Goal: Information Seeking & Learning: Check status

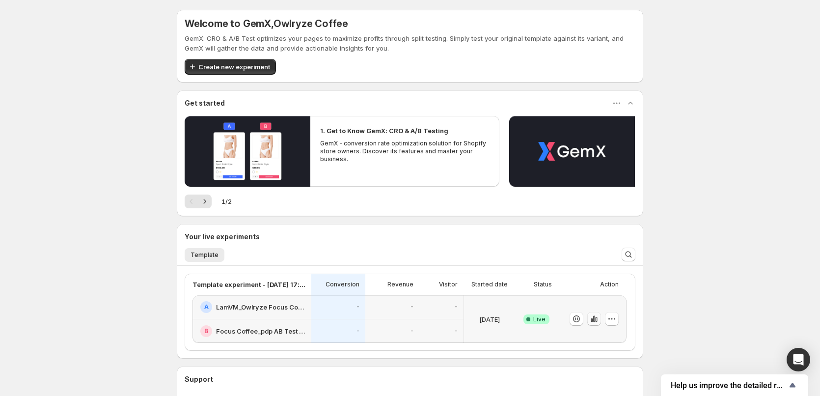
click at [595, 320] on icon "button" at bounding box center [594, 319] width 2 height 6
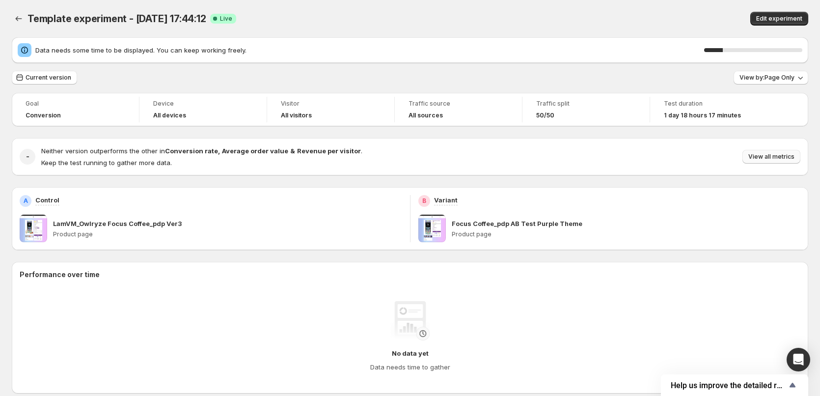
click at [768, 157] on span "View all metrics" at bounding box center [772, 157] width 46 height 8
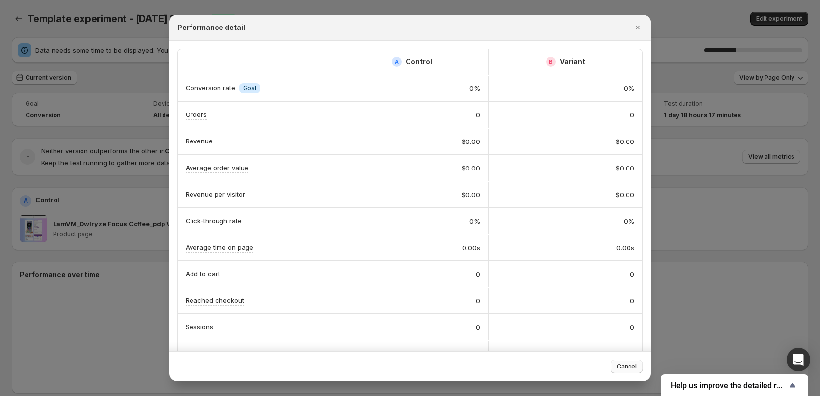
click at [626, 369] on span "Cancel" at bounding box center [627, 367] width 20 height 8
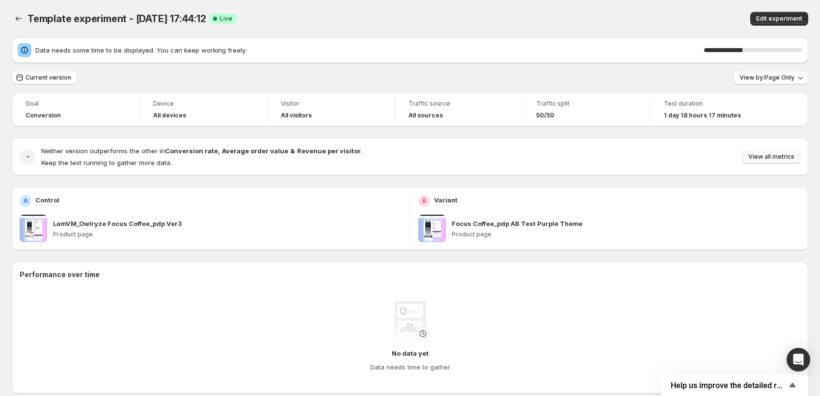
click at [770, 159] on span "View all metrics" at bounding box center [772, 157] width 46 height 8
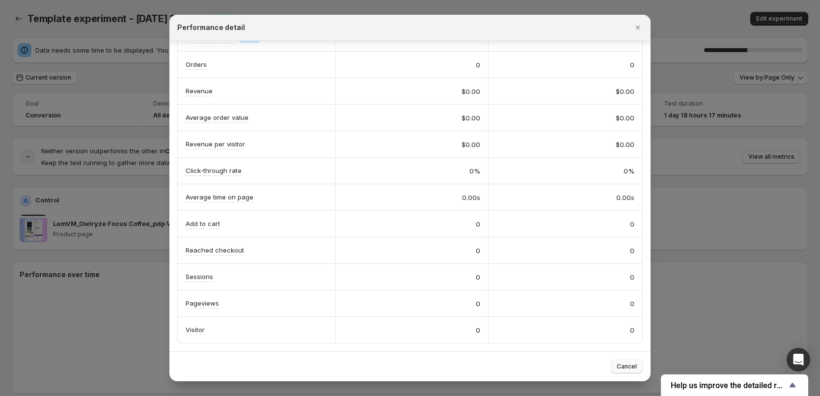
drag, startPoint x: 623, startPoint y: 366, endPoint x: 182, endPoint y: 123, distance: 504.2
click at [623, 365] on span "Cancel" at bounding box center [627, 367] width 20 height 8
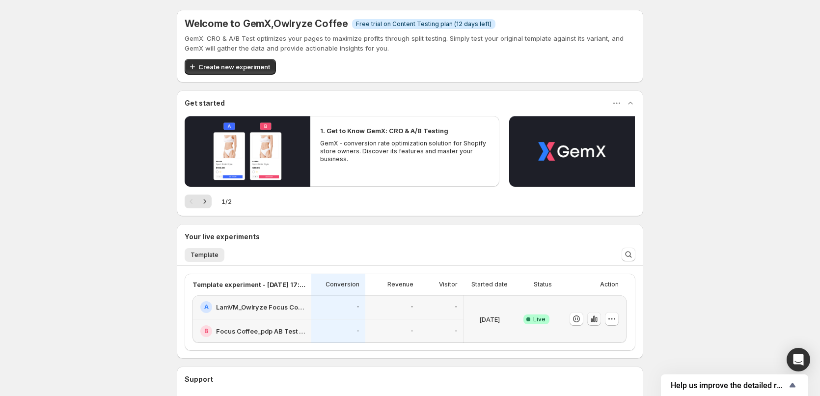
click at [599, 320] on icon "button" at bounding box center [595, 319] width 10 height 10
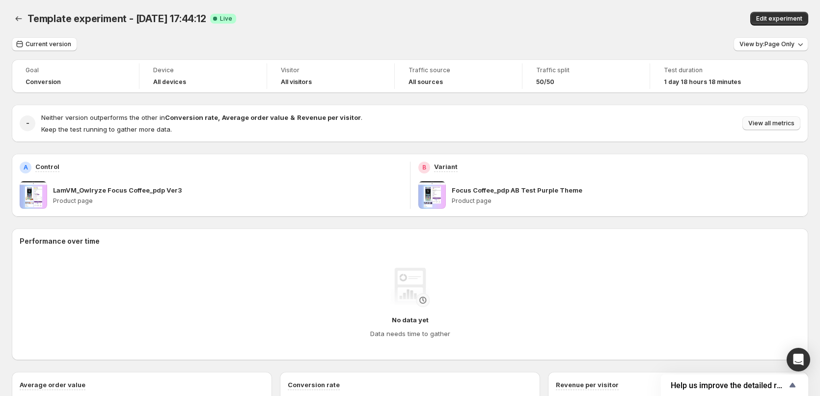
click at [784, 123] on span "View all metrics" at bounding box center [772, 123] width 46 height 8
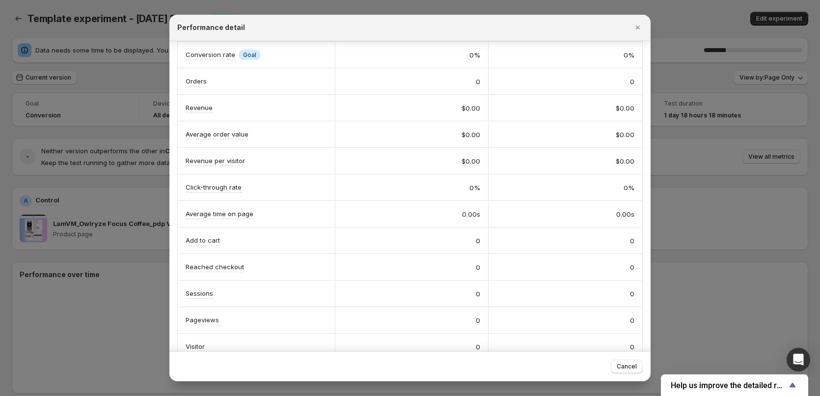
scroll to position [50, 0]
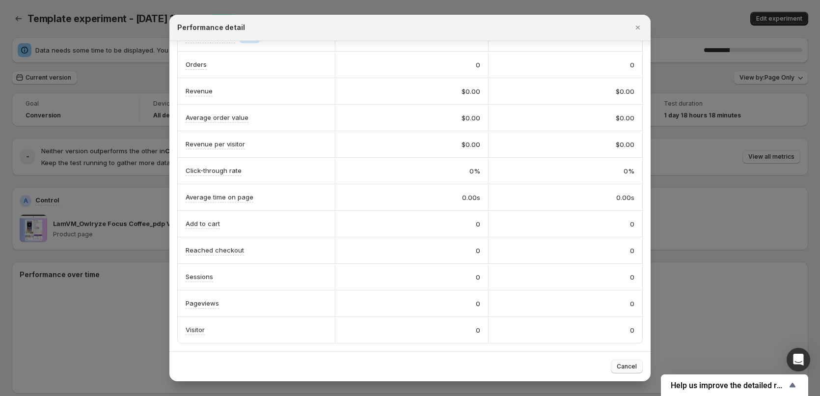
click at [632, 364] on span "Cancel" at bounding box center [627, 367] width 20 height 8
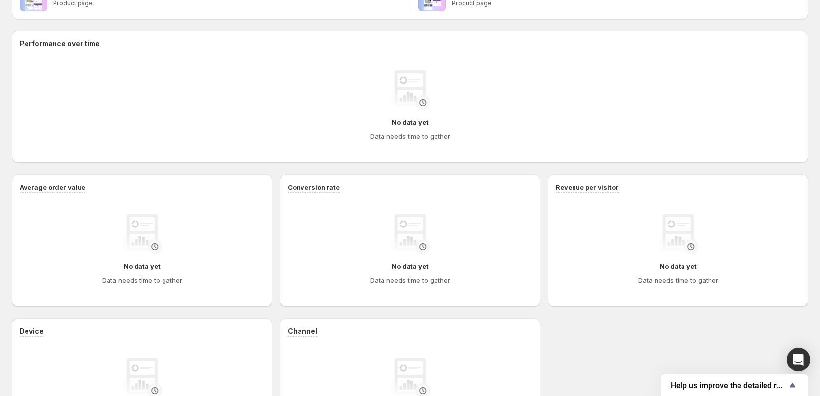
scroll to position [246, 0]
